Goal: Task Accomplishment & Management: Use online tool/utility

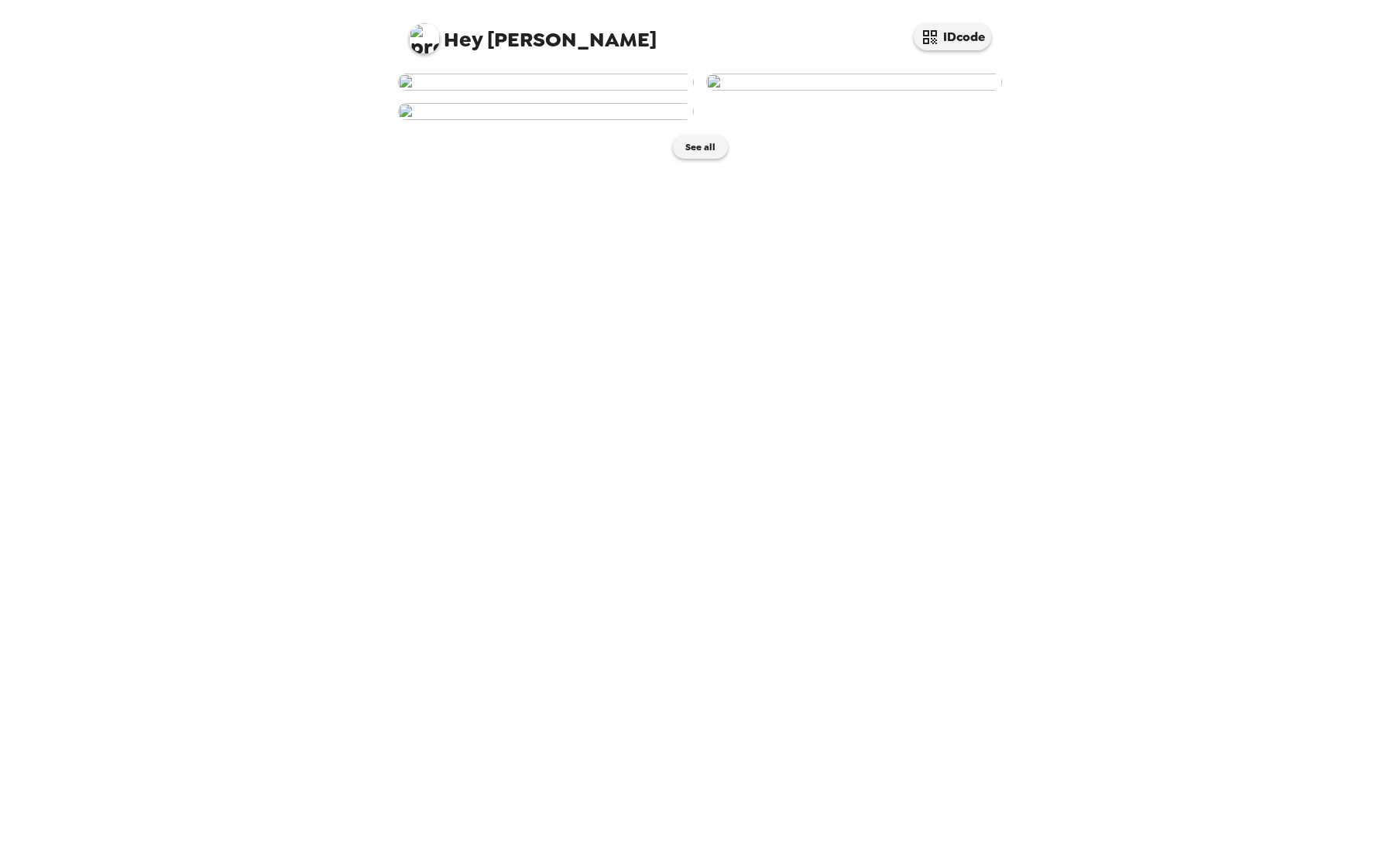
click at [882, 91] on img at bounding box center [854, 82] width 296 height 17
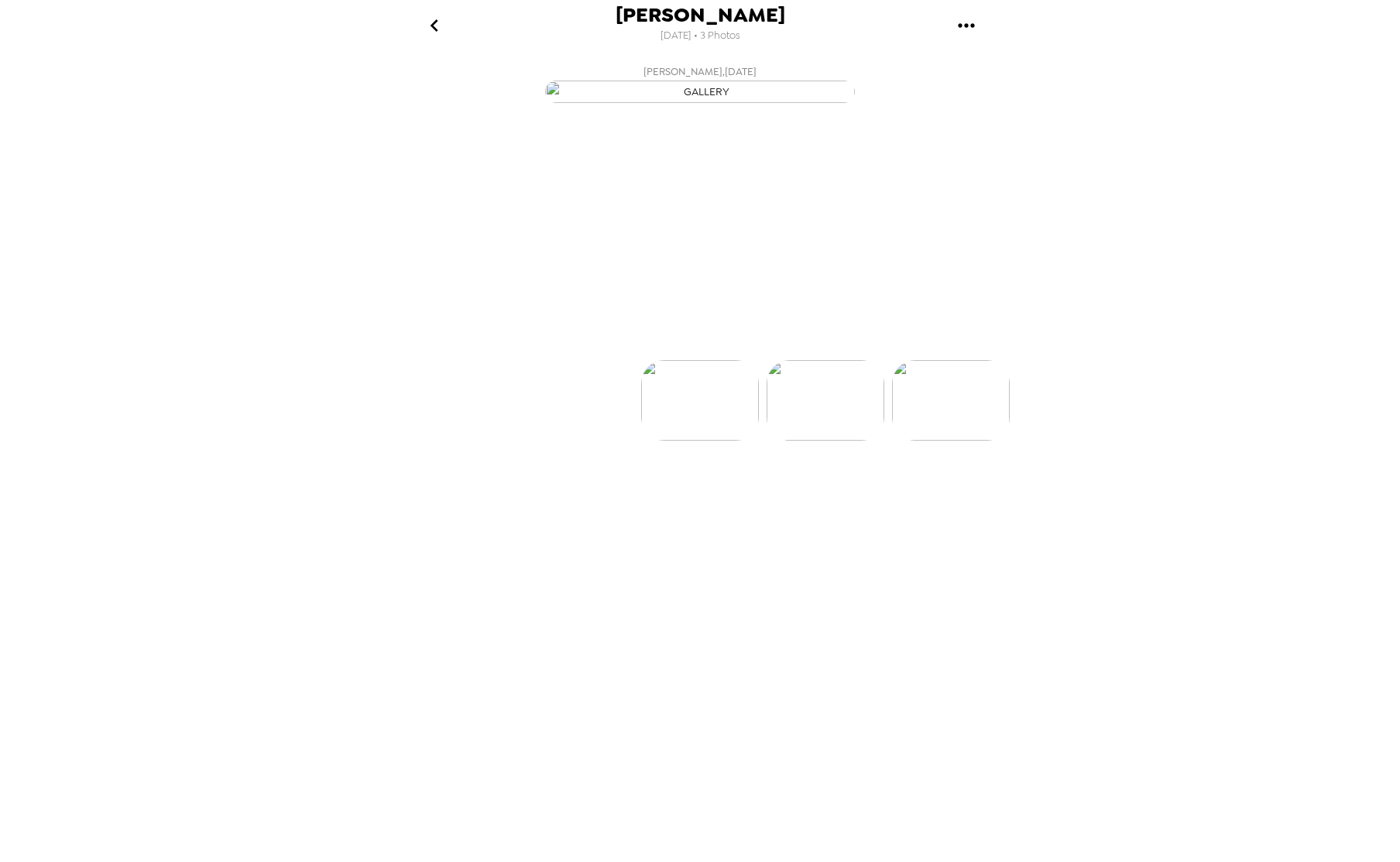
scroll to position [0, 124]
click at [768, 346] on icon at bounding box center [767, 332] width 27 height 27
